Goal: Task Accomplishment & Management: Use online tool/utility

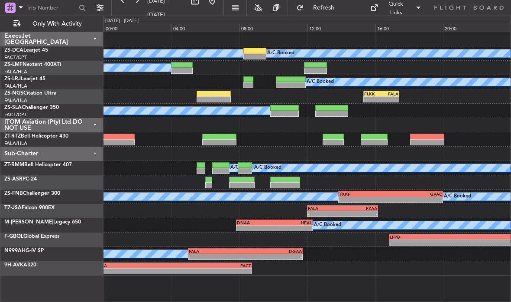
click at [259, 52] on div at bounding box center [255, 51] width 23 height 6
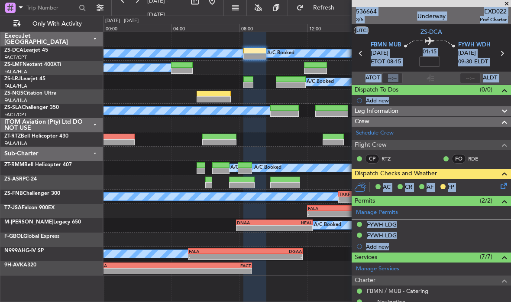
click at [458, 3] on div at bounding box center [432, 3] width 160 height 7
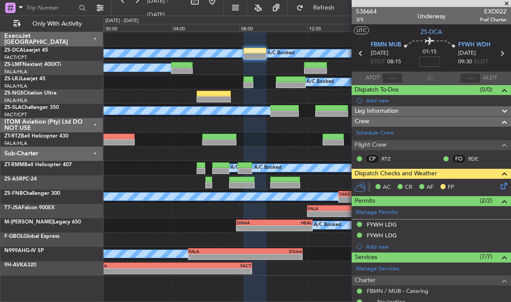
click at [502, 185] on icon at bounding box center [502, 184] width 7 height 7
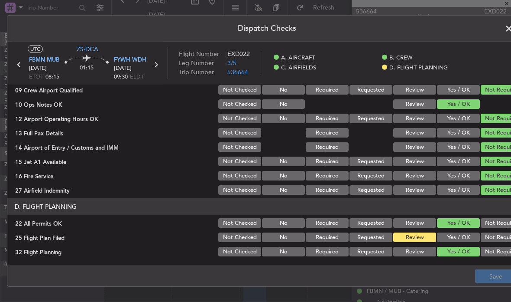
scroll to position [214, 0]
click at [459, 239] on button "Yes / OK" at bounding box center [458, 237] width 43 height 10
click at [485, 280] on button "Save" at bounding box center [495, 276] width 41 height 14
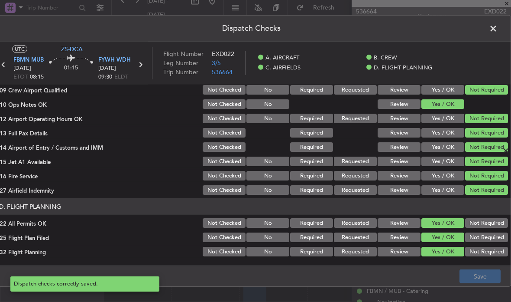
scroll to position [0, 16]
click at [498, 31] on span at bounding box center [498, 30] width 0 height 17
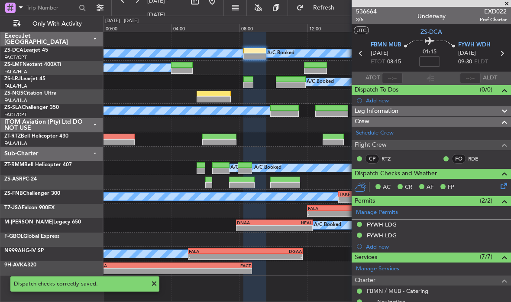
click at [506, 3] on span at bounding box center [507, 4] width 9 height 8
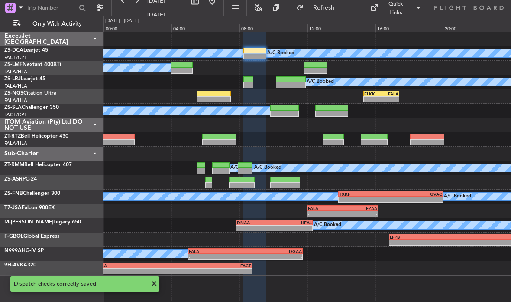
type input "0"
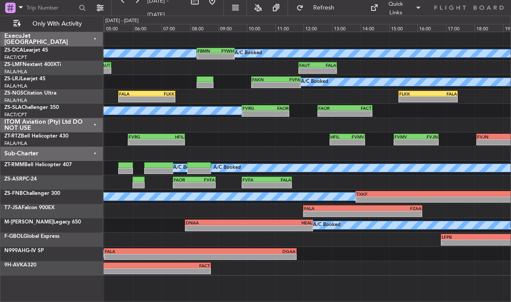
click at [275, 181] on div "FALA" at bounding box center [279, 179] width 24 height 5
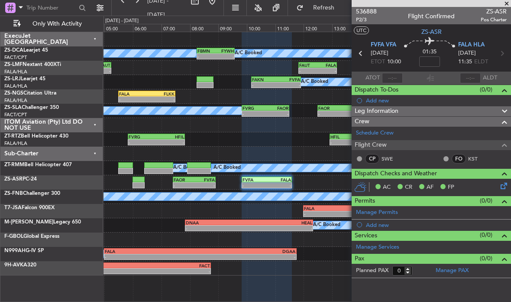
click at [505, 6] on span at bounding box center [507, 4] width 9 height 8
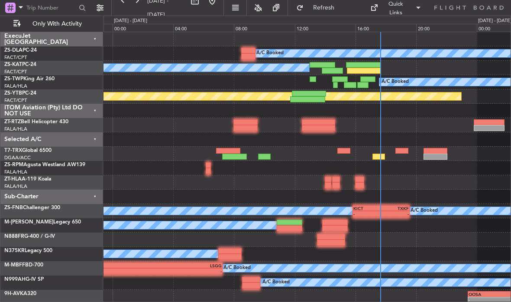
click at [370, 72] on div at bounding box center [364, 71] width 34 height 6
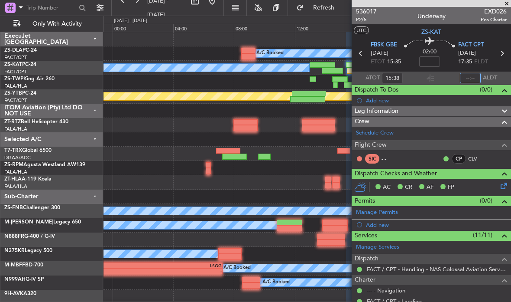
click at [473, 79] on input "text" at bounding box center [470, 78] width 21 height 10
type input "17:39"
